Goal: Transaction & Acquisition: Purchase product/service

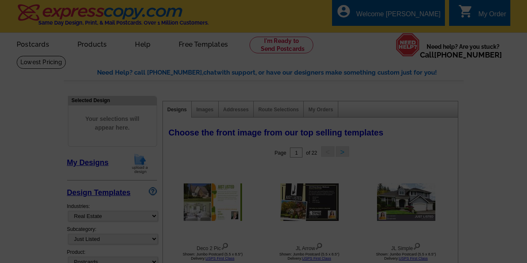
select select "785"
select select "788"
select select "1"
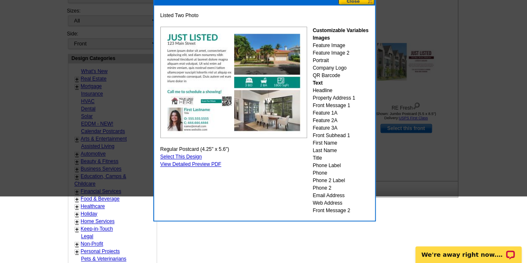
scroll to position [195, 0]
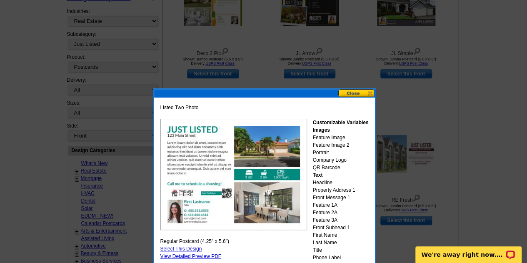
click at [348, 89] on div "Listed Two Photo Customizable Variables Images Feature Image Feature Image 2 Po…" at bounding box center [264, 200] width 223 height 225
click at [351, 92] on button at bounding box center [357, 93] width 37 height 8
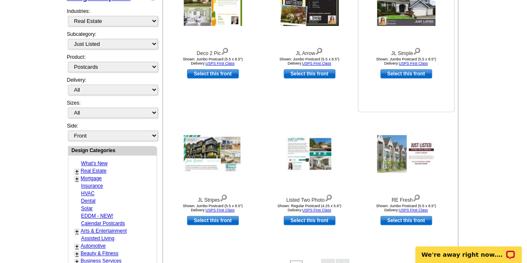
click at [411, 21] on img at bounding box center [406, 7] width 58 height 38
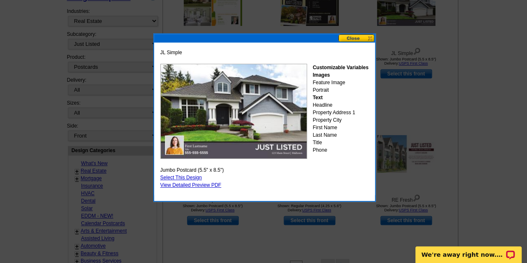
click at [182, 176] on link "Select This Design" at bounding box center [182, 178] width 42 height 6
select select "2"
select select "back"
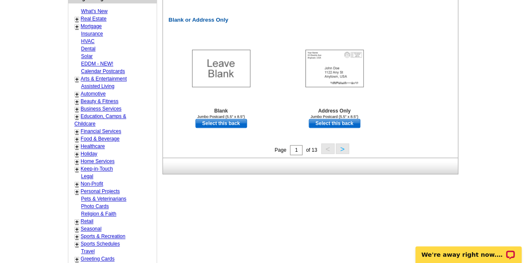
scroll to position [436, 0]
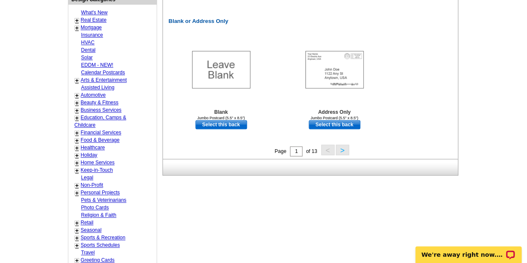
click at [340, 150] on button ">" at bounding box center [342, 150] width 13 height 10
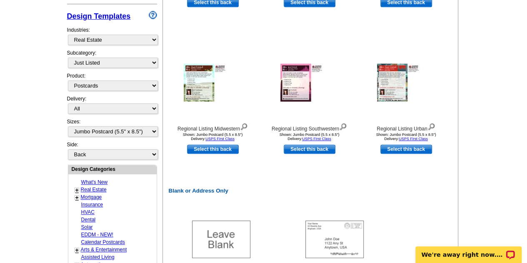
scroll to position [266, 0]
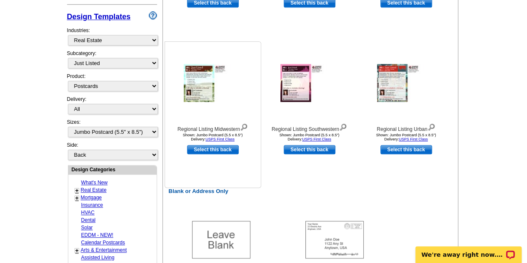
click at [210, 80] on img at bounding box center [213, 83] width 58 height 38
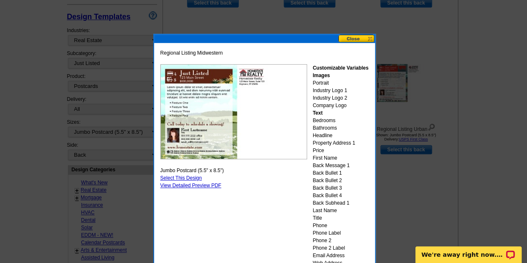
click at [353, 34] on div "Regional Listing Midwestern Customizable Variables Images Portrait Industry Log…" at bounding box center [264, 176] width 223 height 285
click at [353, 37] on button at bounding box center [357, 39] width 37 height 8
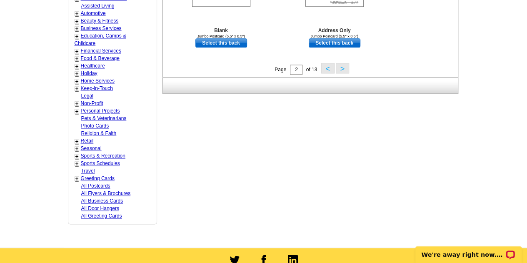
scroll to position [517, 0]
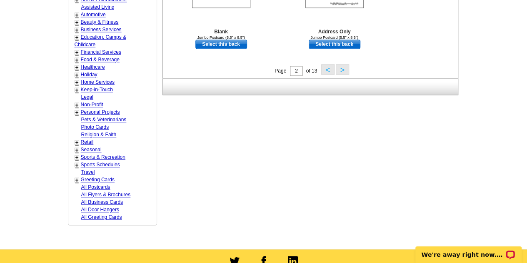
click at [345, 65] on button ">" at bounding box center [342, 69] width 13 height 10
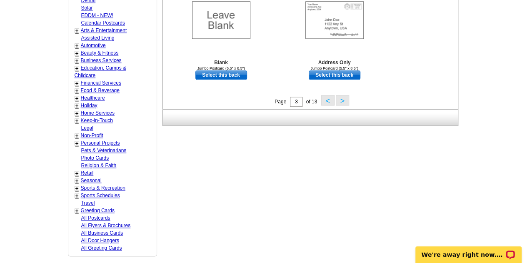
scroll to position [486, 0]
click at [348, 99] on button ">" at bounding box center [342, 100] width 13 height 10
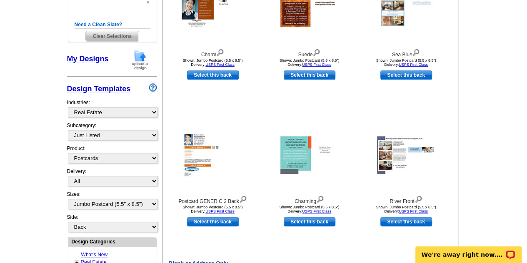
scroll to position [195, 0]
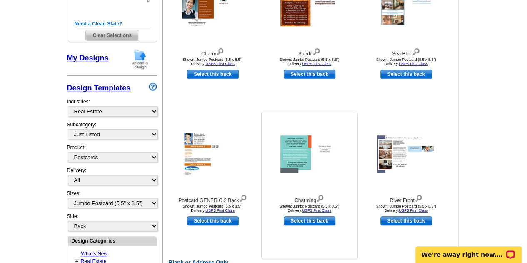
click at [301, 159] on img at bounding box center [310, 155] width 58 height 38
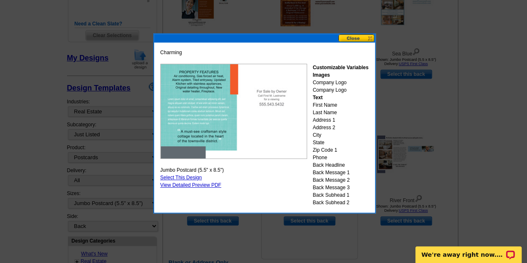
click at [301, 159] on div "Charming Customizable Variables Images Company Logo Company Logo Text First Nam…" at bounding box center [264, 128] width 213 height 162
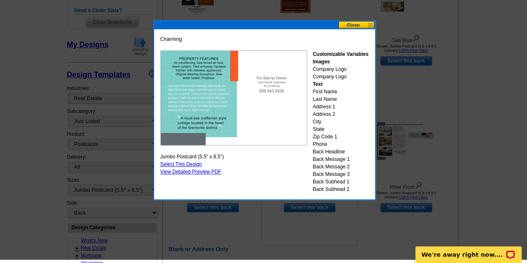
scroll to position [210, 0]
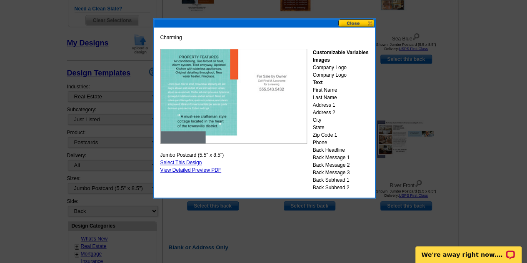
click at [371, 20] on button at bounding box center [357, 23] width 37 height 8
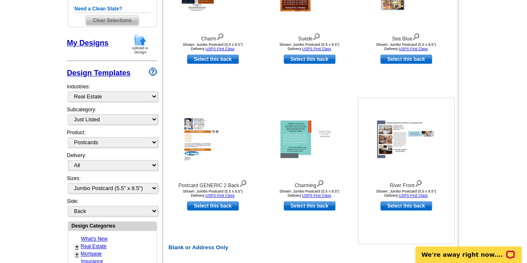
click at [412, 131] on img at bounding box center [406, 140] width 58 height 38
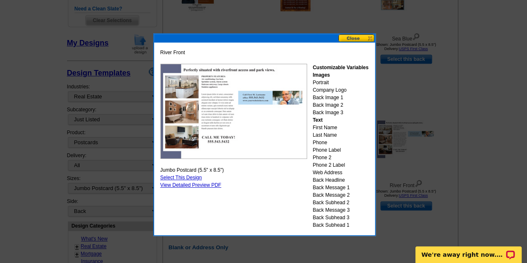
click at [361, 34] on button at bounding box center [357, 38] width 37 height 8
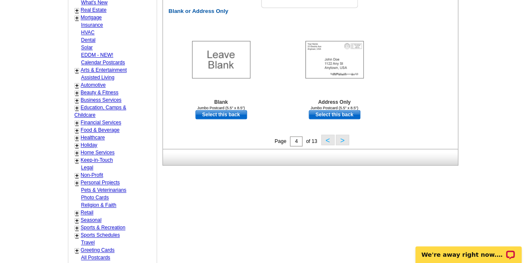
scroll to position [447, 0]
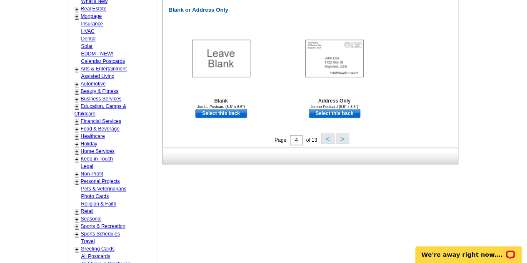
click at [349, 138] on div "Page 4 of 13 < >" at bounding box center [312, 139] width 295 height 13
click at [345, 137] on button ">" at bounding box center [342, 138] width 13 height 10
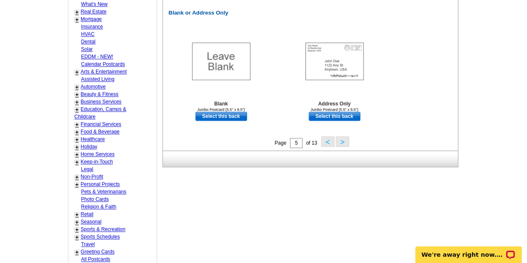
scroll to position [445, 0]
click at [346, 139] on button ">" at bounding box center [342, 141] width 13 height 10
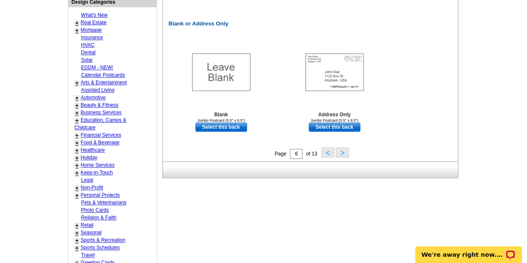
scroll to position [434, 0]
click at [340, 155] on button ">" at bounding box center [342, 152] width 13 height 10
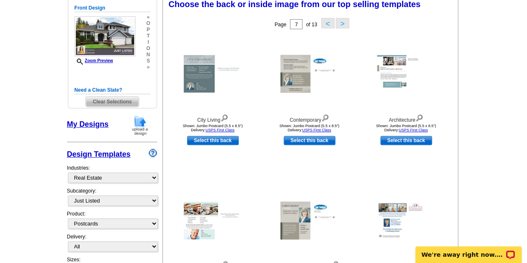
scroll to position [123, 0]
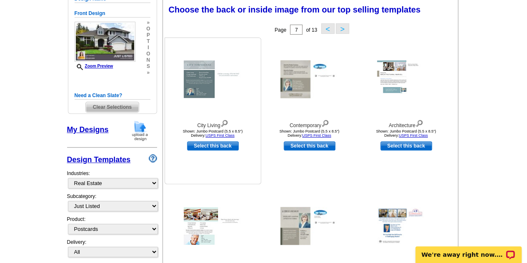
click at [193, 87] on img at bounding box center [213, 79] width 58 height 38
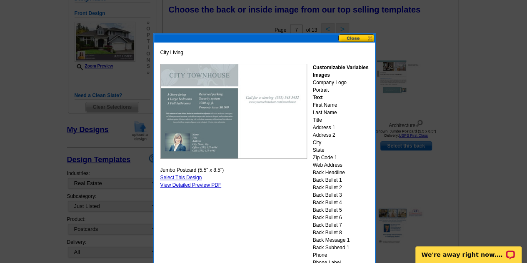
click at [365, 35] on button at bounding box center [357, 38] width 37 height 8
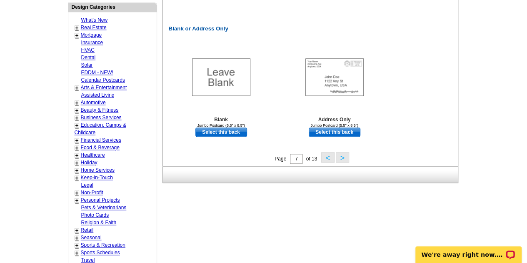
scroll to position [429, 0]
click at [346, 157] on button ">" at bounding box center [342, 157] width 13 height 10
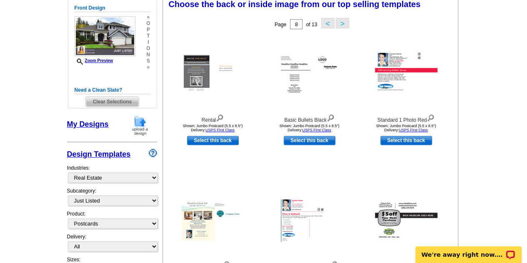
scroll to position [123, 0]
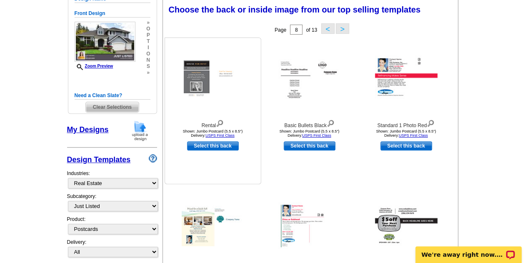
click at [178, 87] on div at bounding box center [213, 79] width 92 height 75
click at [198, 90] on img at bounding box center [213, 79] width 58 height 38
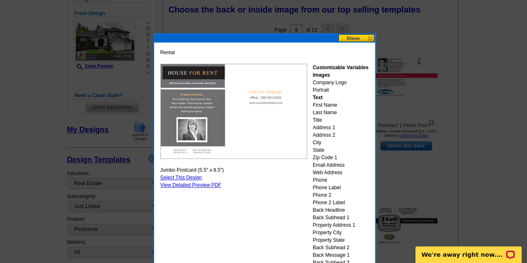
click at [361, 40] on button at bounding box center [357, 38] width 37 height 8
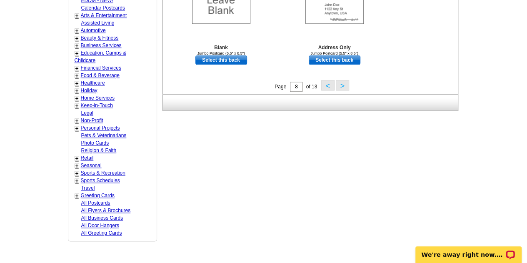
scroll to position [503, 0]
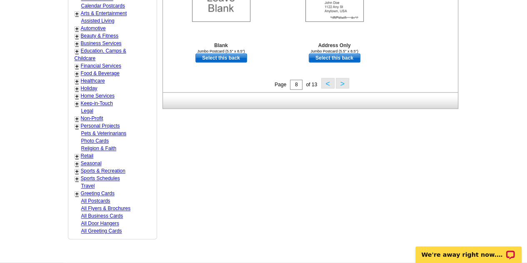
click at [339, 80] on button ">" at bounding box center [342, 83] width 13 height 10
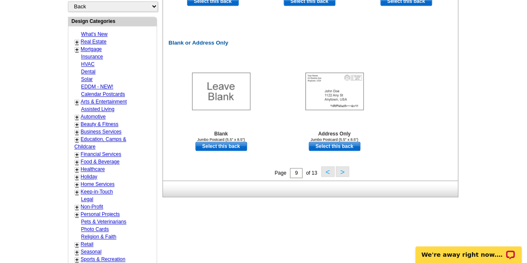
scroll to position [415, 0]
click at [340, 170] on button ">" at bounding box center [342, 171] width 13 height 10
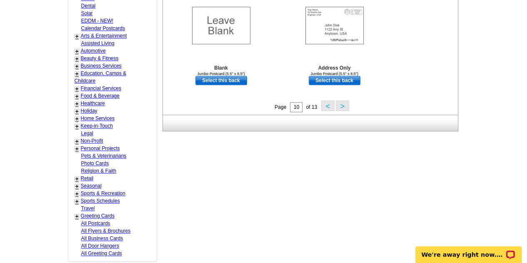
scroll to position [482, 0]
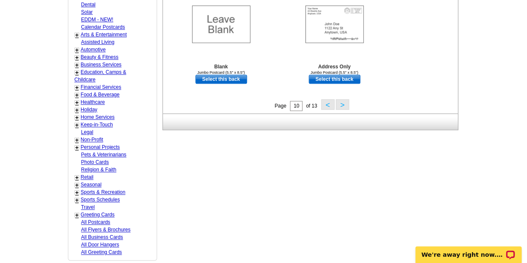
click at [343, 104] on button ">" at bounding box center [342, 104] width 13 height 10
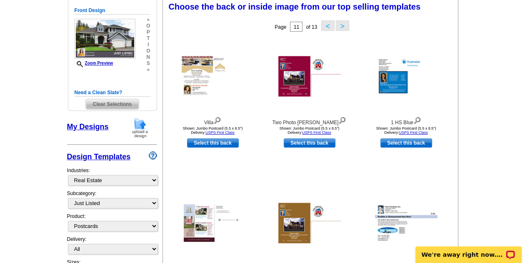
scroll to position [123, 0]
